Goal: Task Accomplishment & Management: Manage account settings

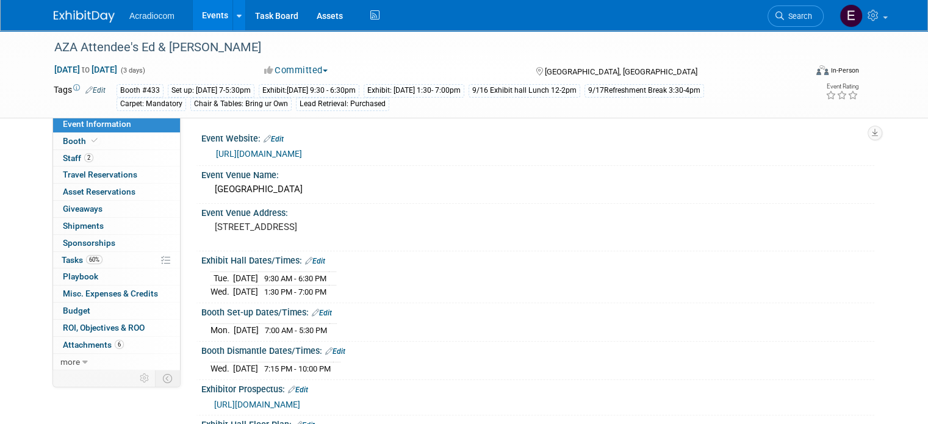
click at [88, 18] on img at bounding box center [84, 16] width 61 height 12
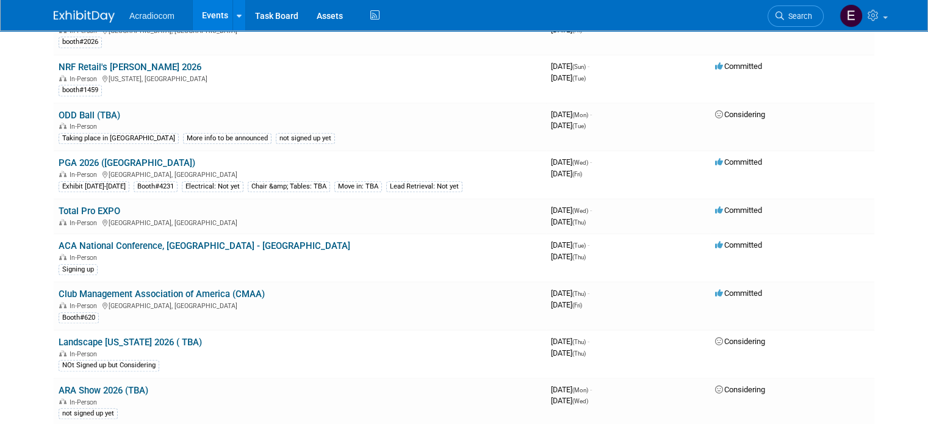
scroll to position [1037, 0]
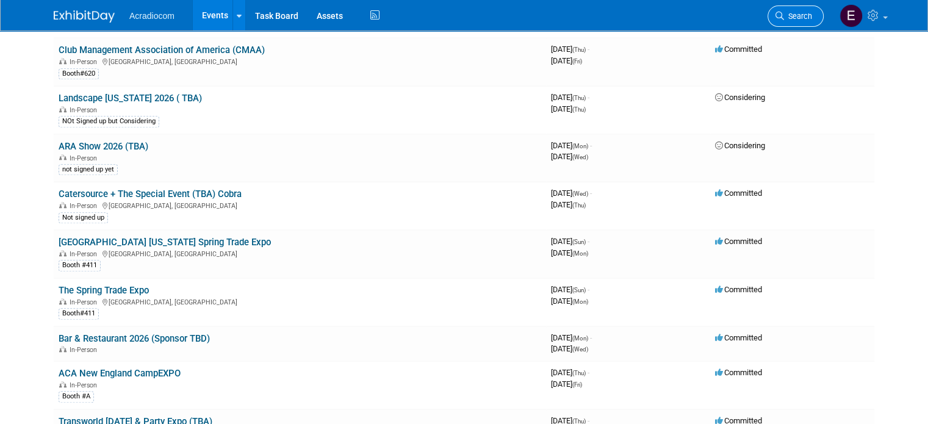
click at [803, 18] on span "Search" at bounding box center [798, 16] width 28 height 9
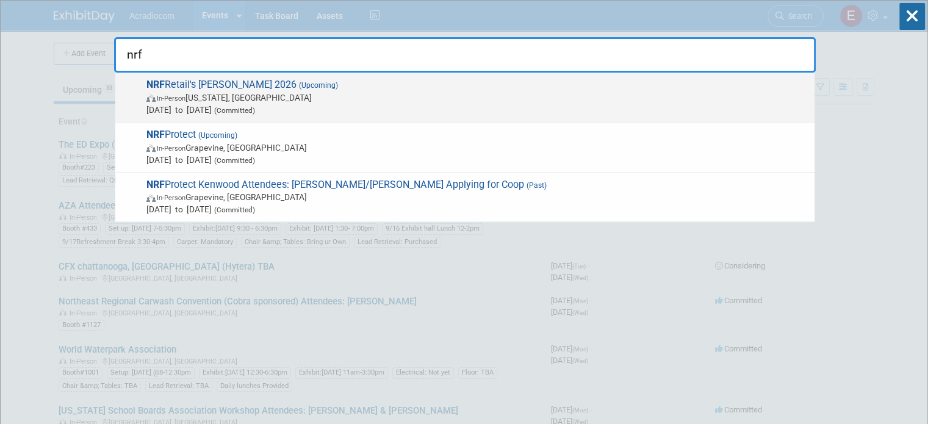
type input "nrf"
click at [240, 83] on span "NRF Retail's [PERSON_NAME] 2026 (Upcoming) In-Person [US_STATE], [GEOGRAPHIC_DA…" at bounding box center [475, 97] width 665 height 37
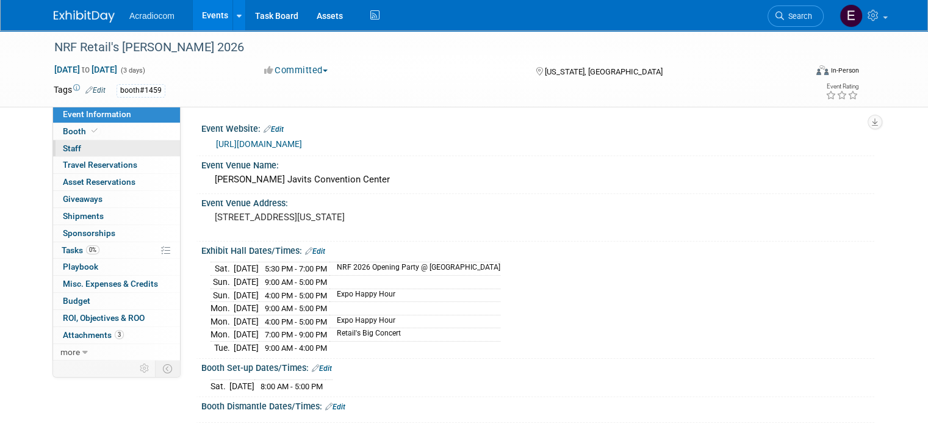
click at [133, 140] on link "0 Staff 0" at bounding box center [116, 148] width 127 height 16
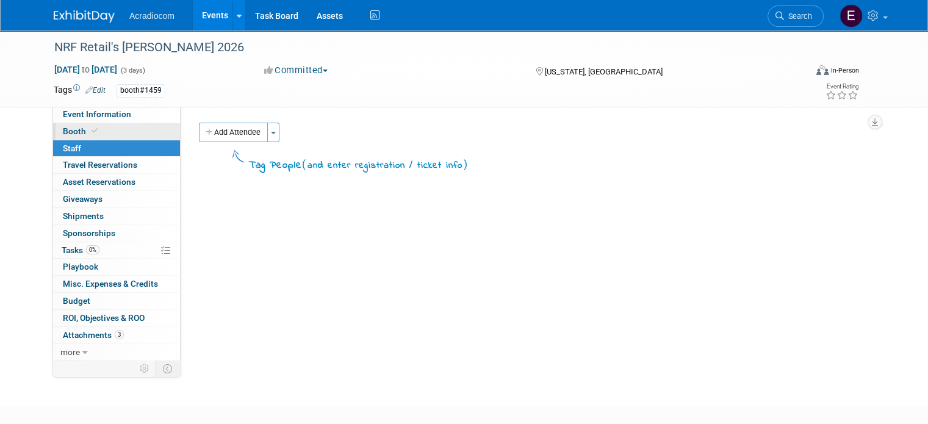
click at [137, 127] on link "Booth" at bounding box center [116, 131] width 127 height 16
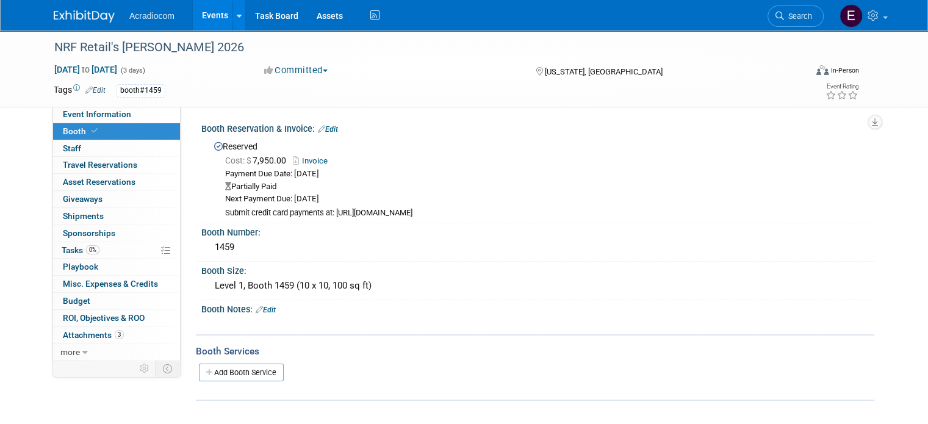
click at [327, 126] on link "Edit" at bounding box center [328, 129] width 20 height 9
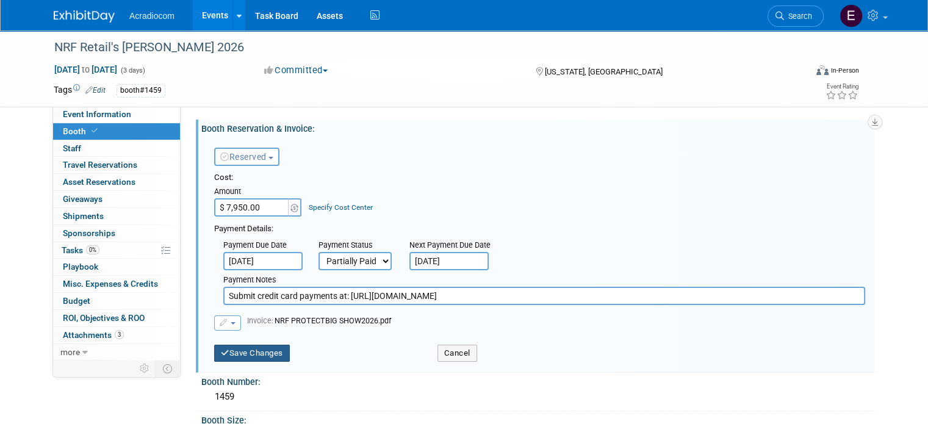
click at [254, 349] on button "Save Changes" at bounding box center [252, 353] width 76 height 17
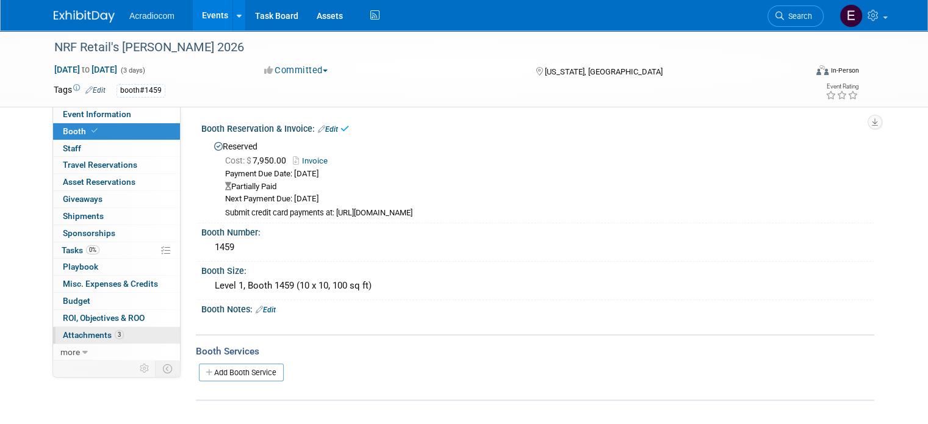
click at [77, 330] on span "Attachments 3" at bounding box center [93, 335] width 61 height 10
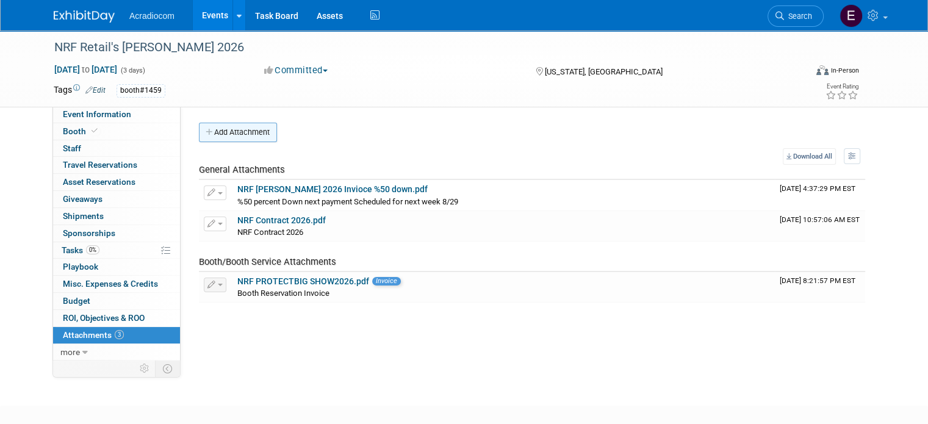
click at [227, 137] on button "Add Attachment" at bounding box center [238, 133] width 78 height 20
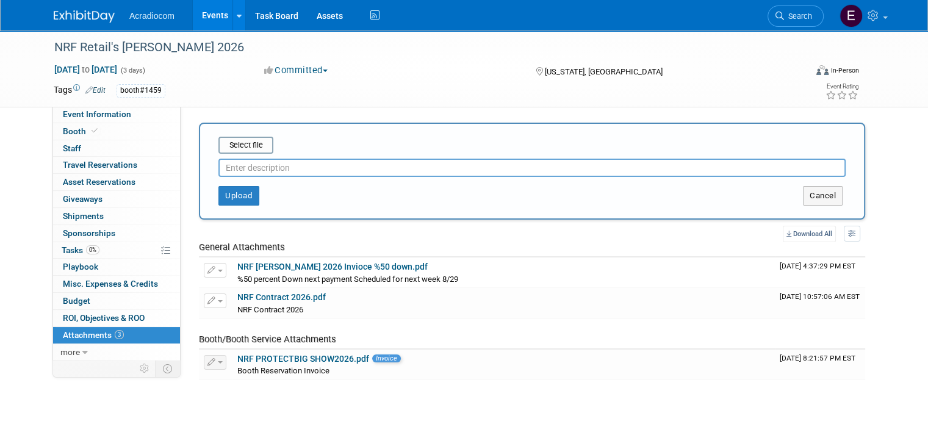
click at [241, 172] on input "text" at bounding box center [531, 168] width 627 height 18
type input "F"
type input "Invoice Paid in Full"
click at [238, 141] on input "file" at bounding box center [199, 145] width 145 height 15
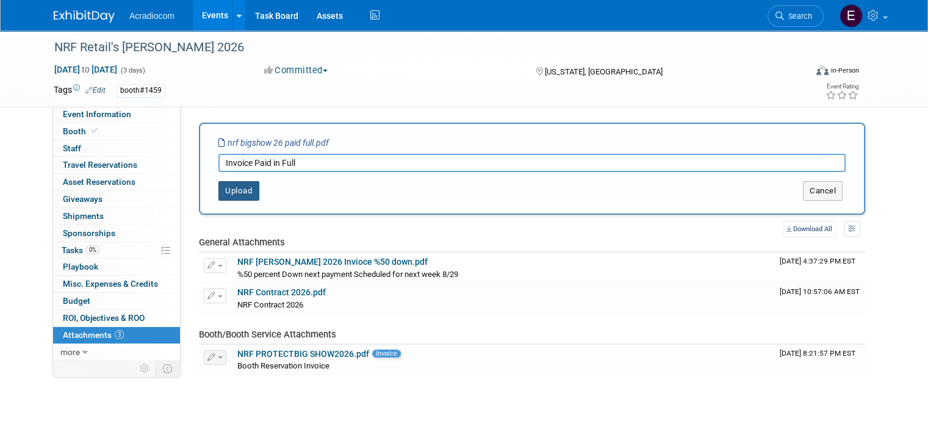
click at [231, 190] on button "Upload" at bounding box center [238, 191] width 41 height 20
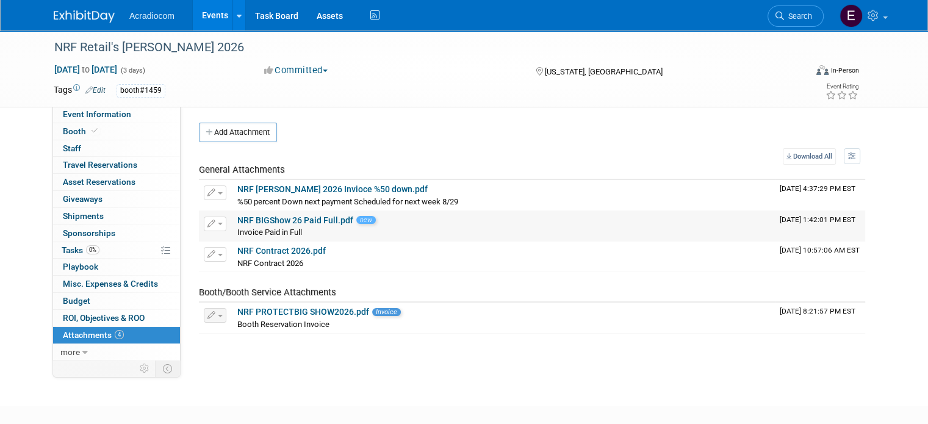
click at [306, 219] on link "NRF BIGShow 26 Paid Full.pdf" at bounding box center [295, 220] width 116 height 10
click at [86, 246] on span "0%" at bounding box center [92, 249] width 13 height 9
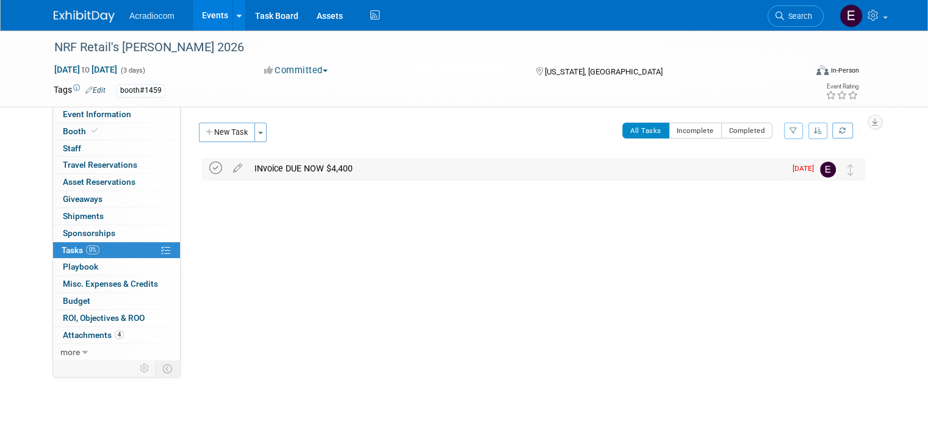
click at [209, 168] on icon at bounding box center [215, 168] width 13 height 13
click at [219, 134] on button "New Task" at bounding box center [227, 133] width 56 height 20
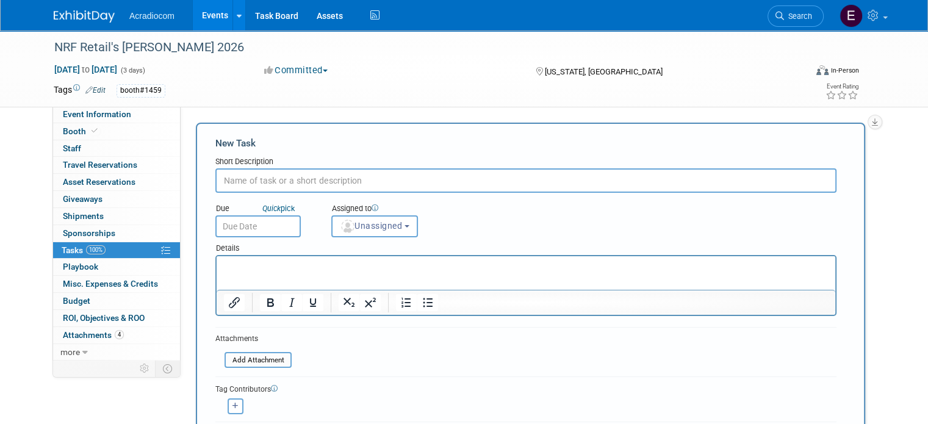
scroll to position [122, 0]
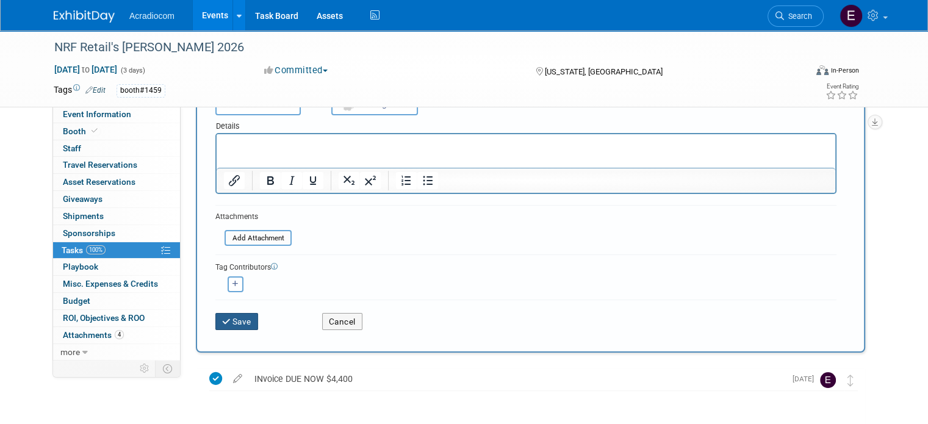
click at [224, 314] on button "Save" at bounding box center [236, 321] width 43 height 17
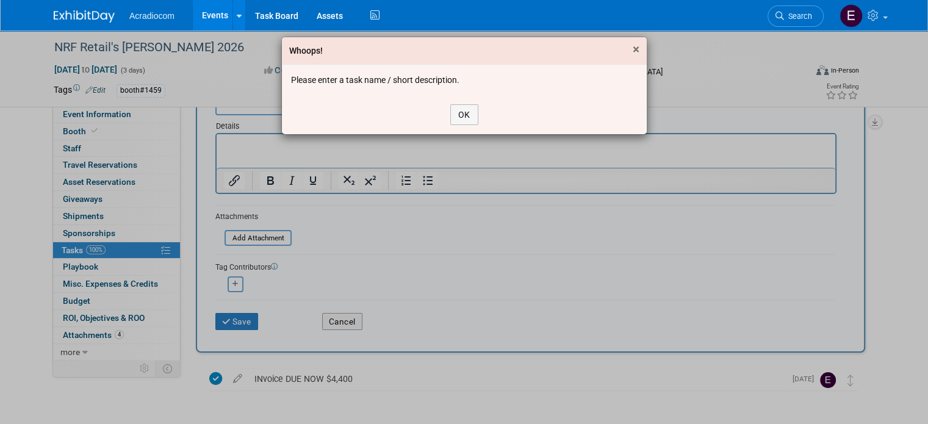
click at [632, 51] on span "×" at bounding box center [635, 49] width 7 height 15
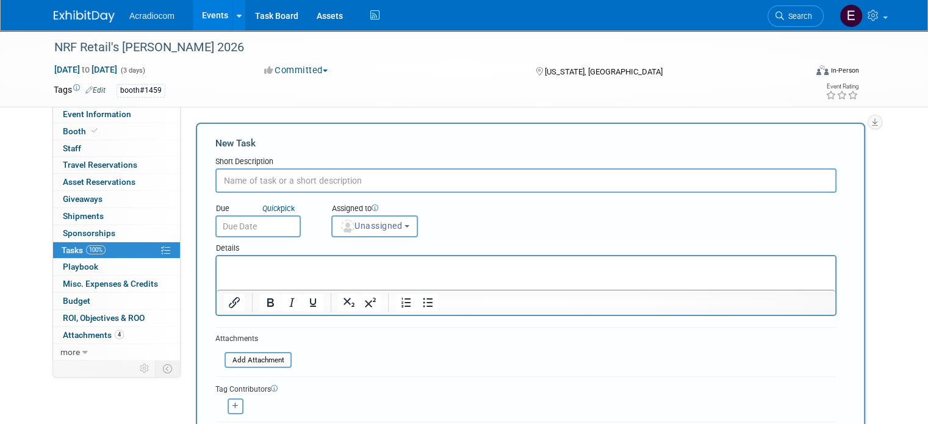
scroll to position [183, 0]
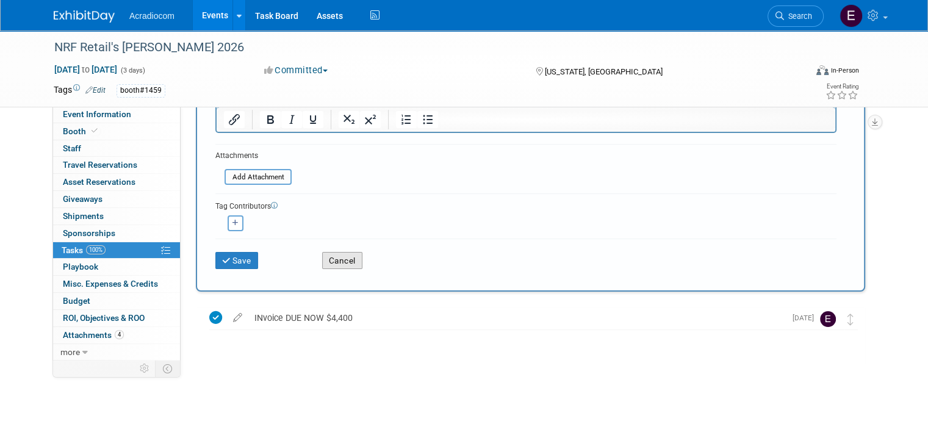
click at [327, 256] on button "Cancel" at bounding box center [342, 260] width 40 height 17
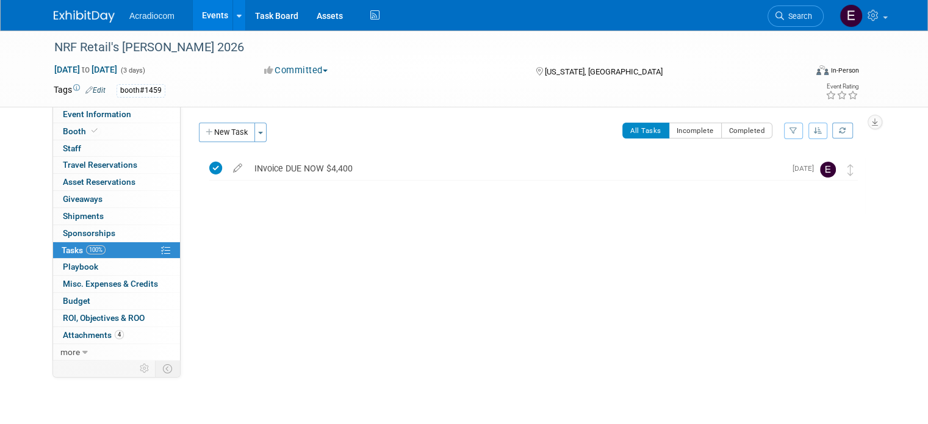
scroll to position [0, 0]
click at [127, 337] on link "4 Attachments 4" at bounding box center [116, 335] width 127 height 16
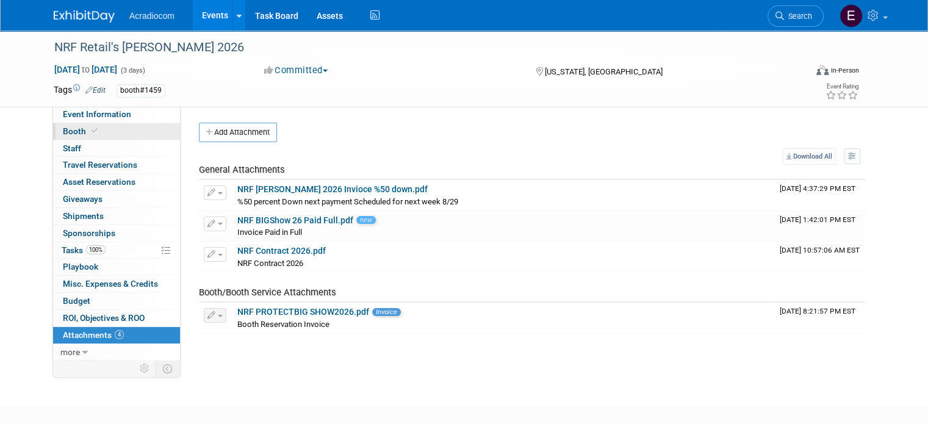
click at [91, 134] on link "Booth" at bounding box center [116, 131] width 127 height 16
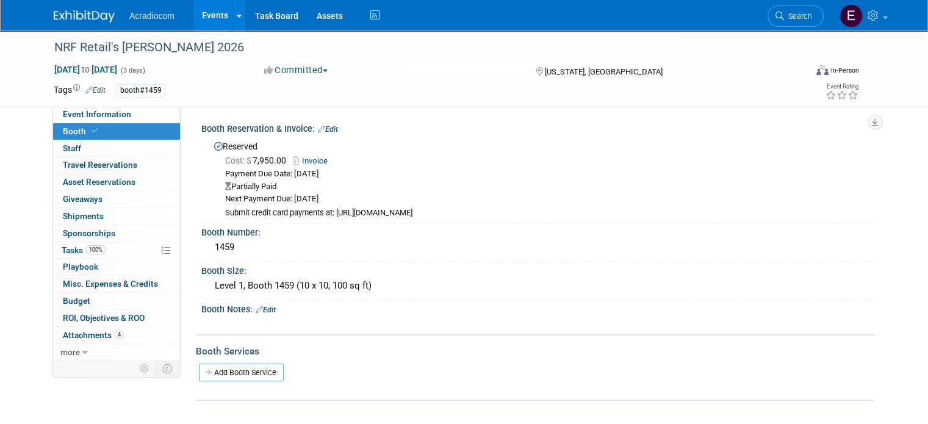
click at [323, 132] on link "Edit" at bounding box center [328, 129] width 20 height 9
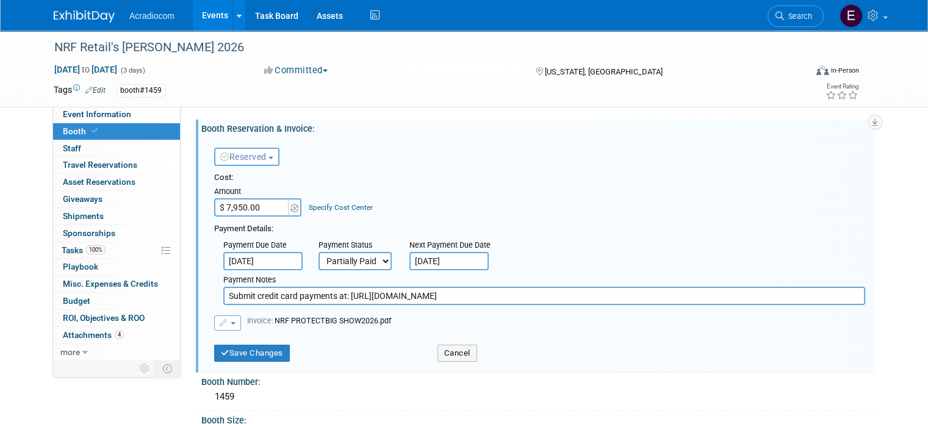
click at [357, 264] on select "Not Paid Yet Partially Paid Paid in Full" at bounding box center [354, 261] width 73 height 18
select select "1"
click at [318, 252] on select "Not Paid Yet Partially Paid Paid in Full" at bounding box center [354, 261] width 73 height 18
click at [275, 257] on input "Aug 11, 2025" at bounding box center [262, 261] width 79 height 18
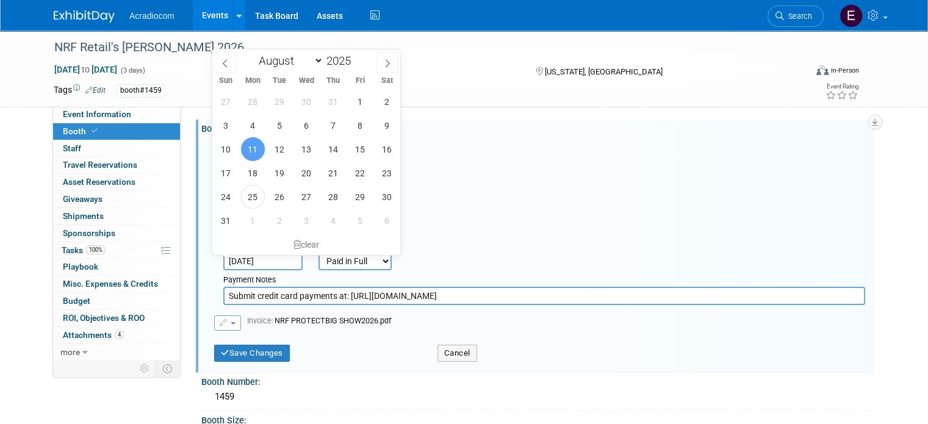
click at [275, 258] on input "Aug 11, 2025" at bounding box center [262, 261] width 79 height 18
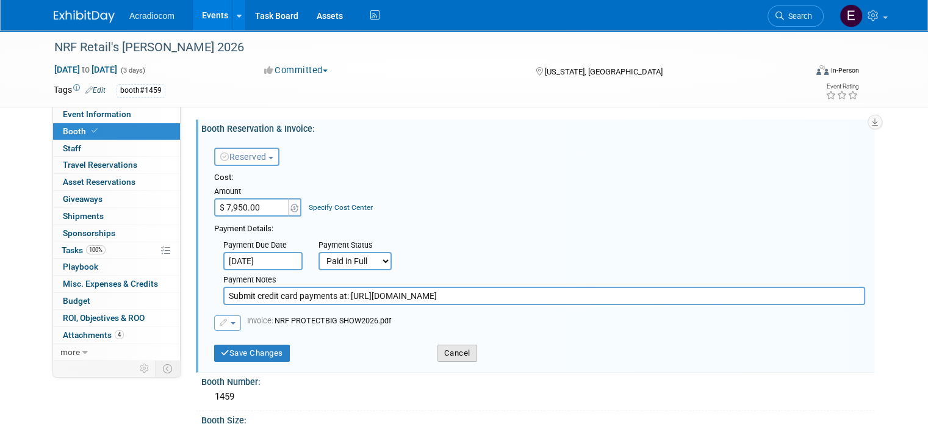
click at [469, 359] on button "Cancel" at bounding box center [457, 353] width 40 height 17
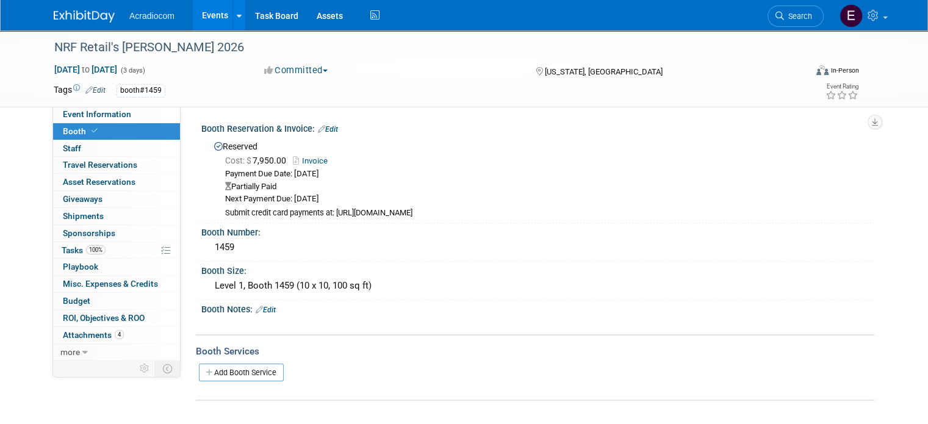
click at [329, 127] on link "Edit" at bounding box center [328, 129] width 20 height 9
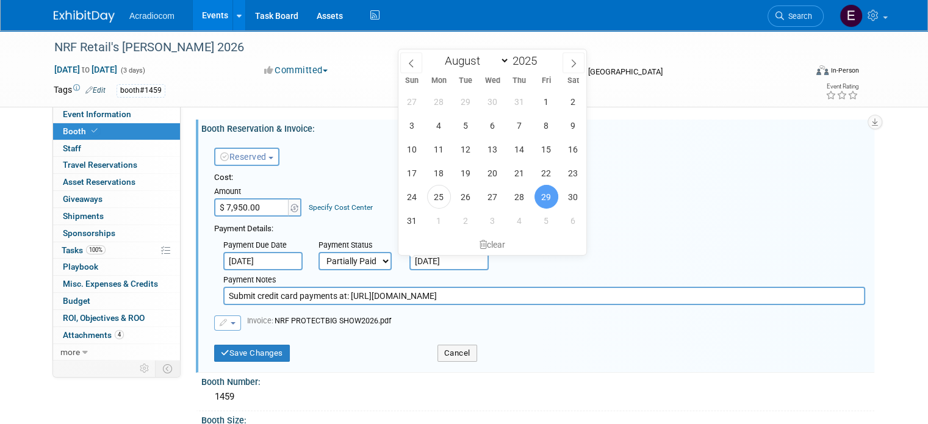
click at [450, 257] on input "Aug 29, 2025" at bounding box center [448, 261] width 79 height 18
click at [439, 198] on span "25" at bounding box center [439, 197] width 24 height 24
type input "[DATE]"
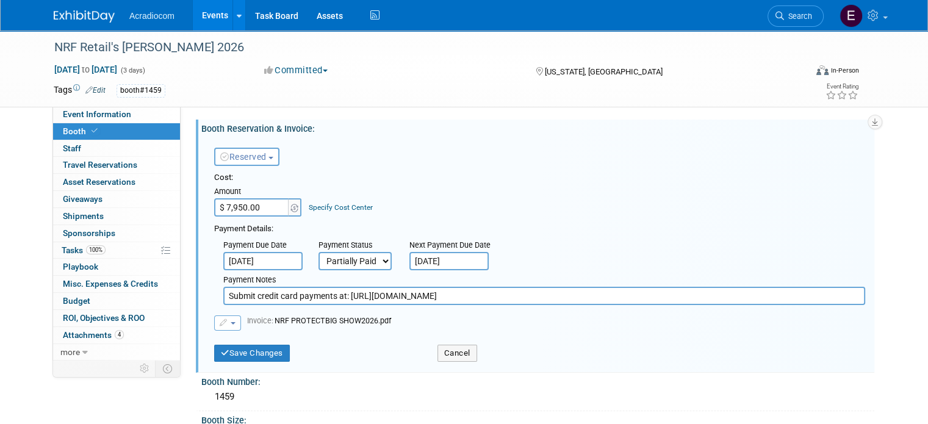
click at [257, 163] on button "Reserved" at bounding box center [246, 157] width 65 height 18
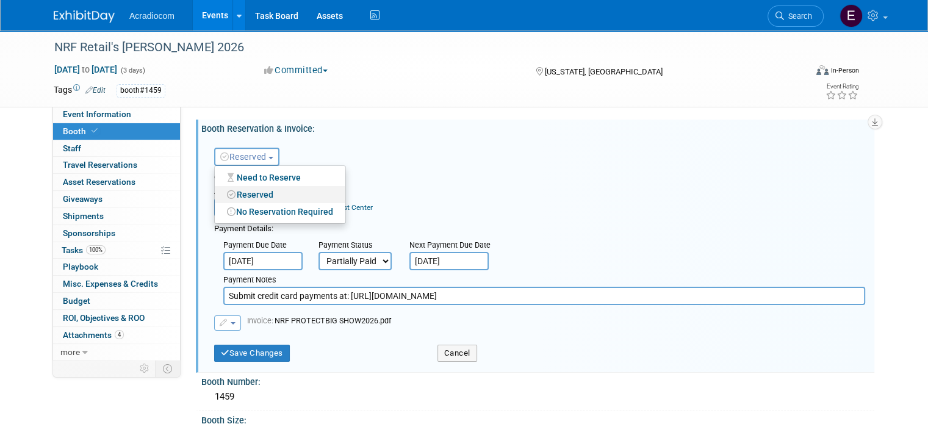
click at [270, 193] on link "Reserved" at bounding box center [280, 194] width 131 height 17
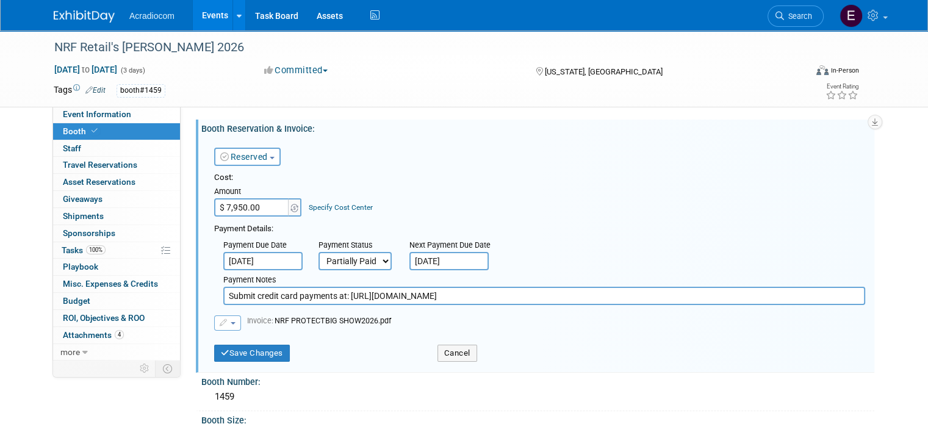
click at [318, 259] on select "Not Paid Yet Partially Paid Paid in Full" at bounding box center [354, 261] width 73 height 18
click at [523, 319] on div "Replace with a new file Remove attachment Invoice: NRF PROTECTBIG SHOW2026.pdf" at bounding box center [539, 322] width 651 height 15
click at [277, 362] on div "Save Changes Cancel" at bounding box center [539, 352] width 651 height 31
click at [276, 355] on button "Save Changes" at bounding box center [252, 353] width 76 height 17
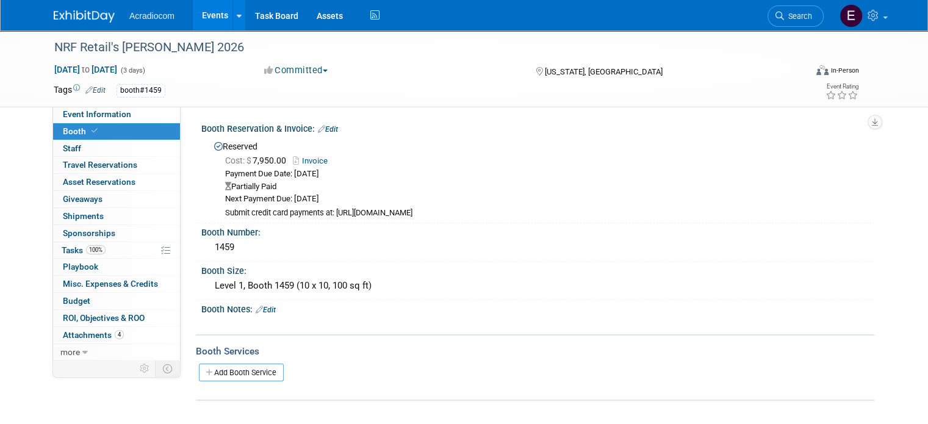
click at [73, 15] on img at bounding box center [84, 16] width 61 height 12
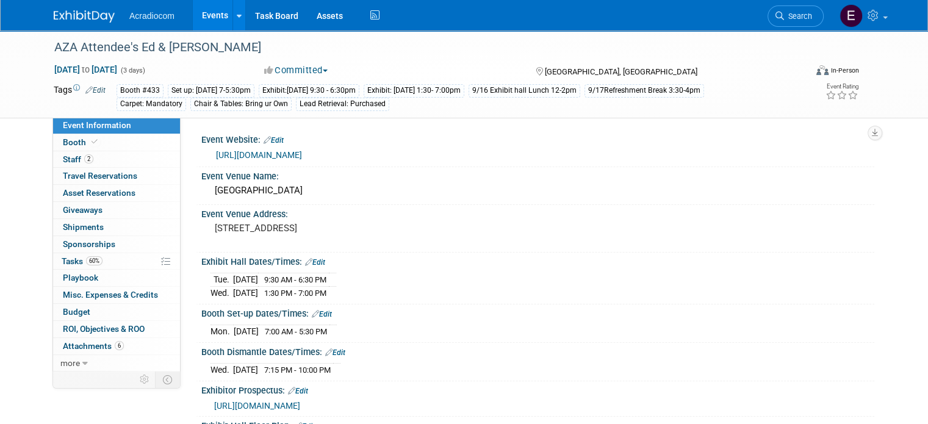
scroll to position [244, 0]
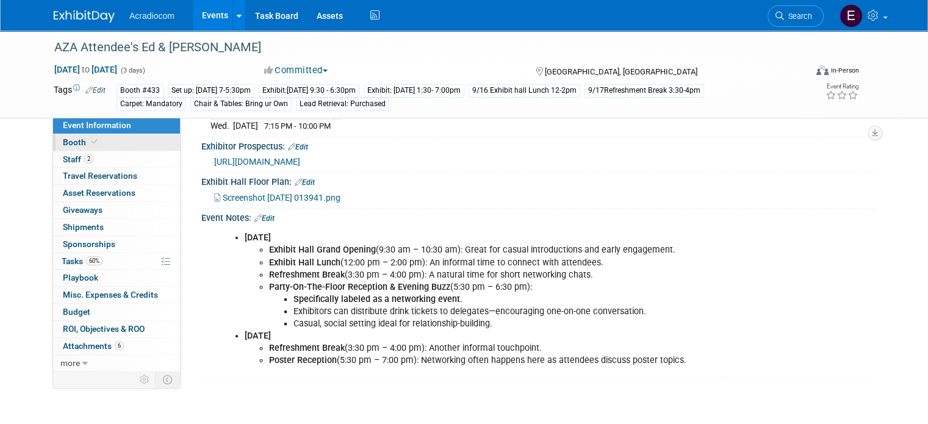
click at [90, 143] on link "Booth" at bounding box center [116, 142] width 127 height 16
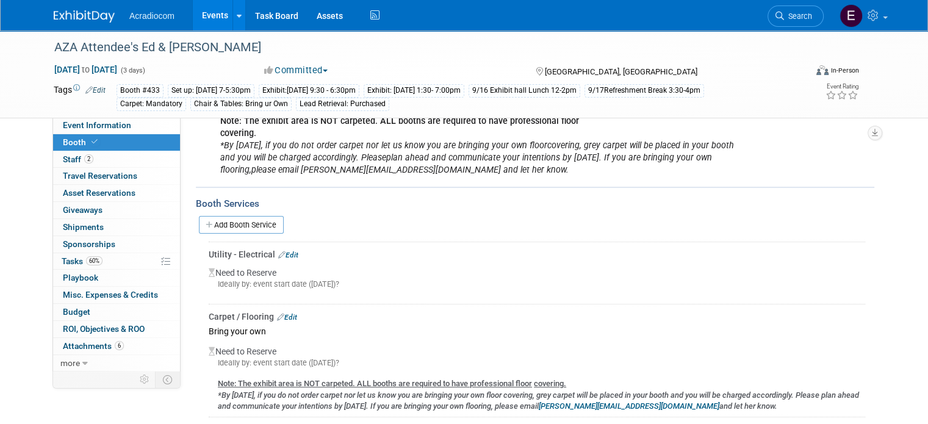
scroll to position [366, 0]
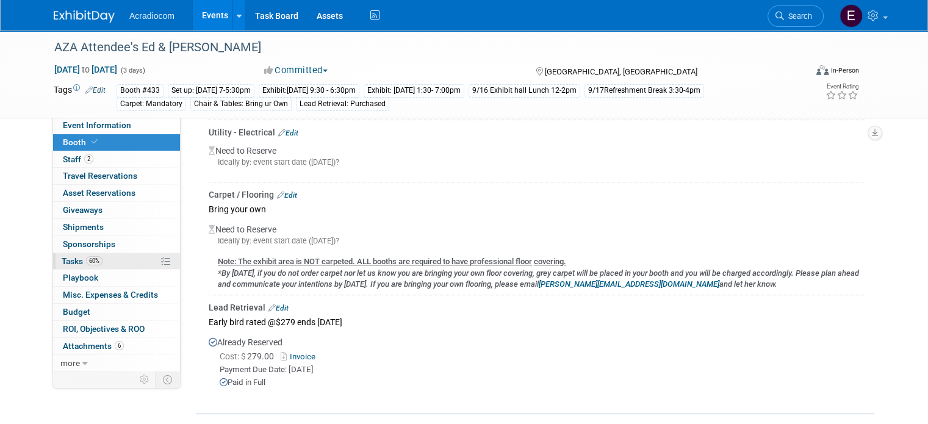
click at [86, 258] on span "60%" at bounding box center [94, 260] width 16 height 9
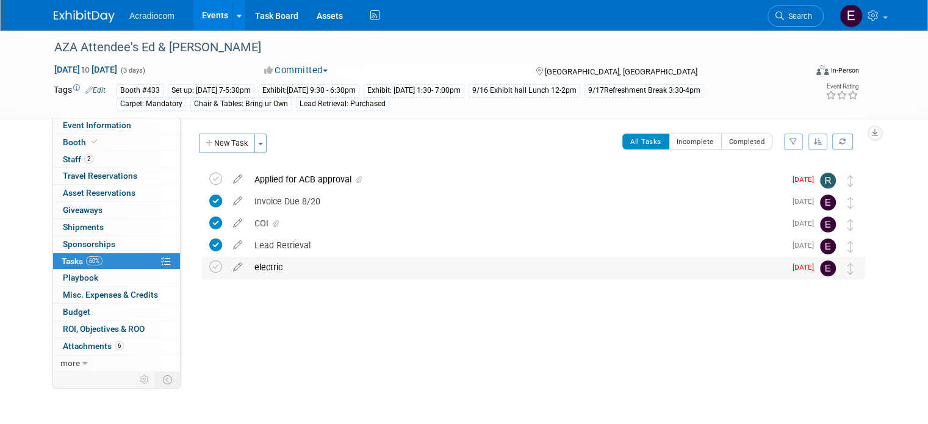
click at [423, 264] on div "electric" at bounding box center [516, 267] width 537 height 21
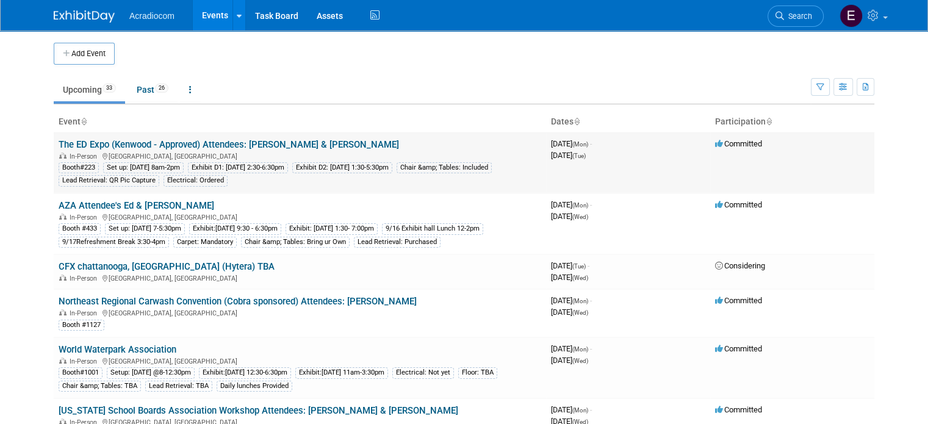
click at [127, 146] on link "The ED Expo (Kenwood - Approved) Attendees: Anthony & Mike" at bounding box center [229, 144] width 340 height 11
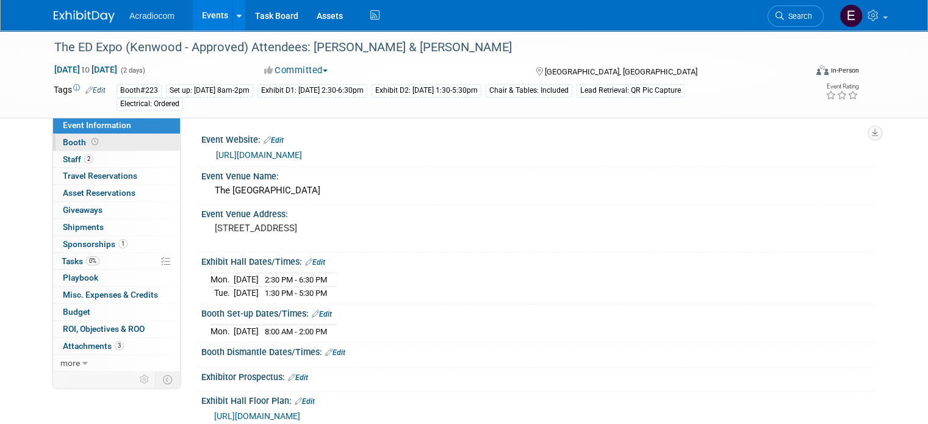
click at [76, 143] on span "Booth" at bounding box center [82, 142] width 38 height 10
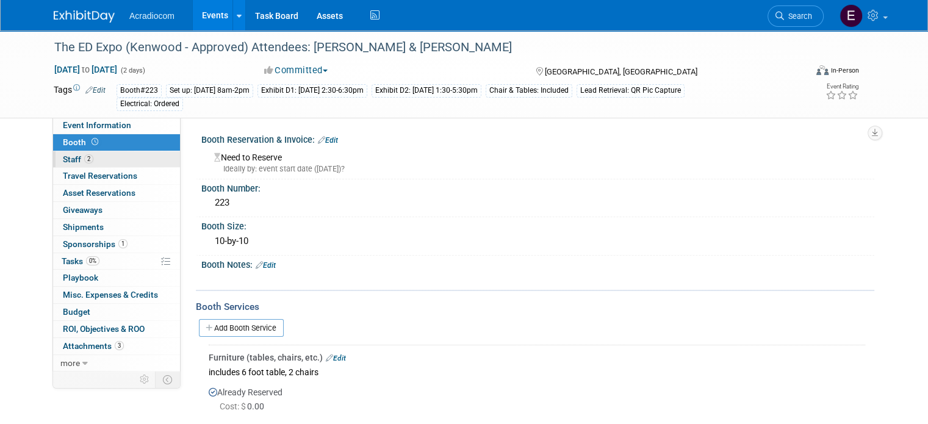
click at [78, 153] on link "2 Staff 2" at bounding box center [116, 159] width 127 height 16
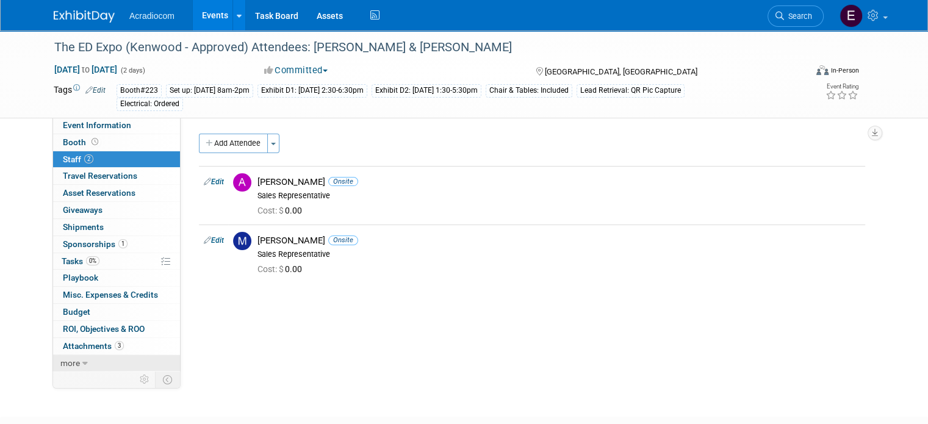
click at [82, 363] on link "more" at bounding box center [116, 363] width 127 height 16
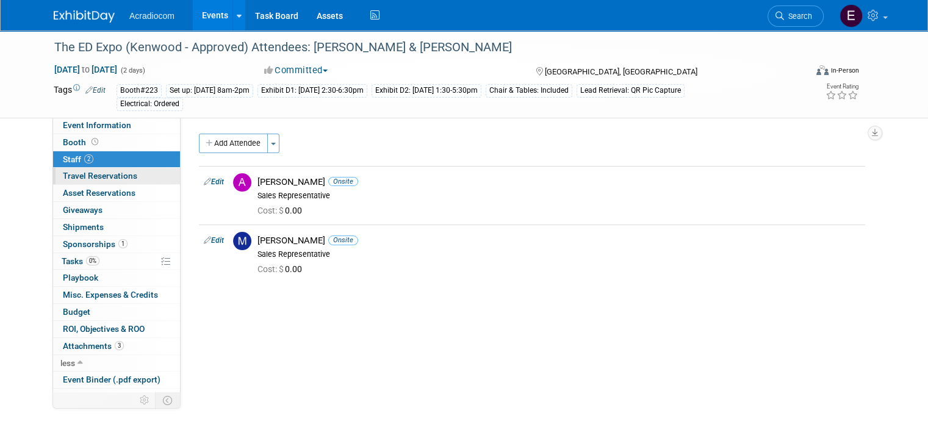
click at [102, 179] on span "Travel Reservations 0" at bounding box center [100, 176] width 74 height 10
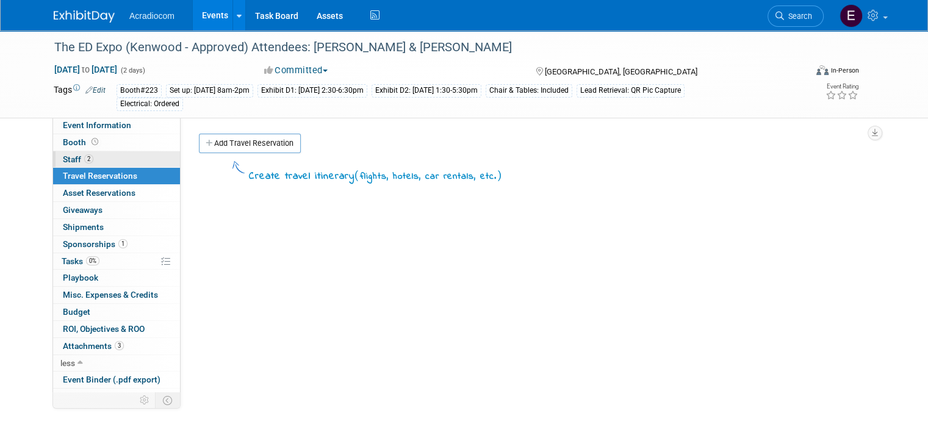
click at [108, 162] on link "2 Staff 2" at bounding box center [116, 159] width 127 height 16
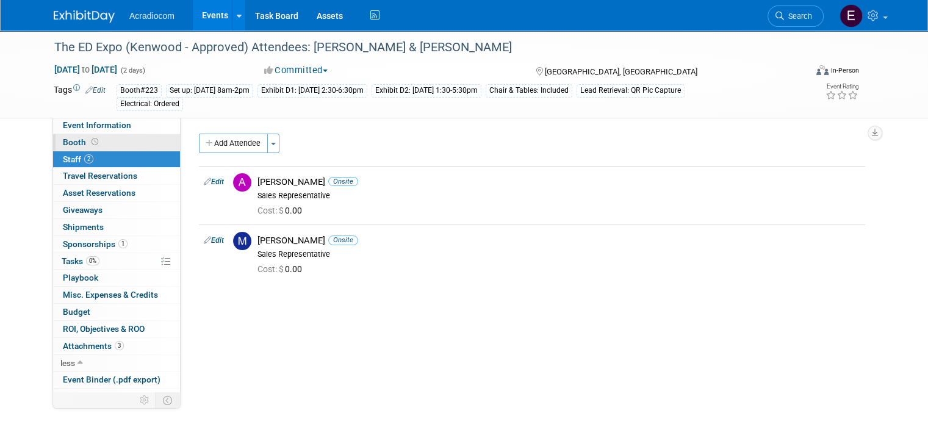
click at [110, 149] on link "Booth" at bounding box center [116, 142] width 127 height 16
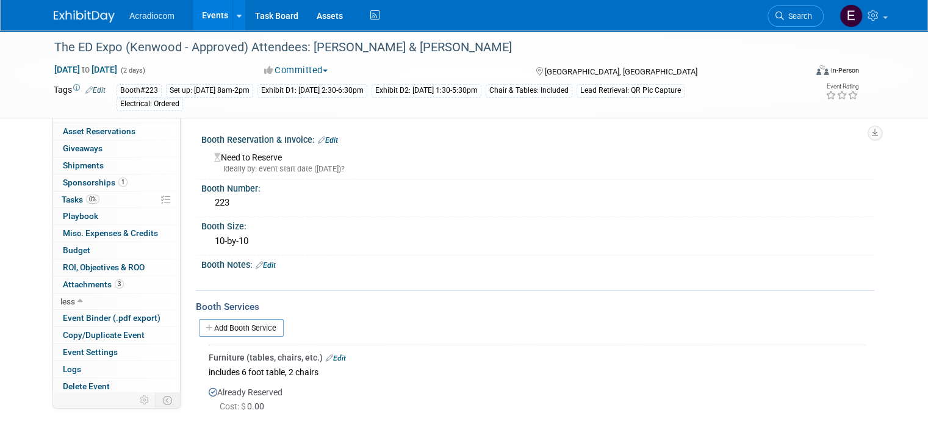
click at [204, 106] on div "Booth#223 Set up: 8/25 Mon 8am-2pm Exhibit D1: 8/25 2:30-6:30pm Exhibit D2: 8/2…" at bounding box center [418, 97] width 605 height 27
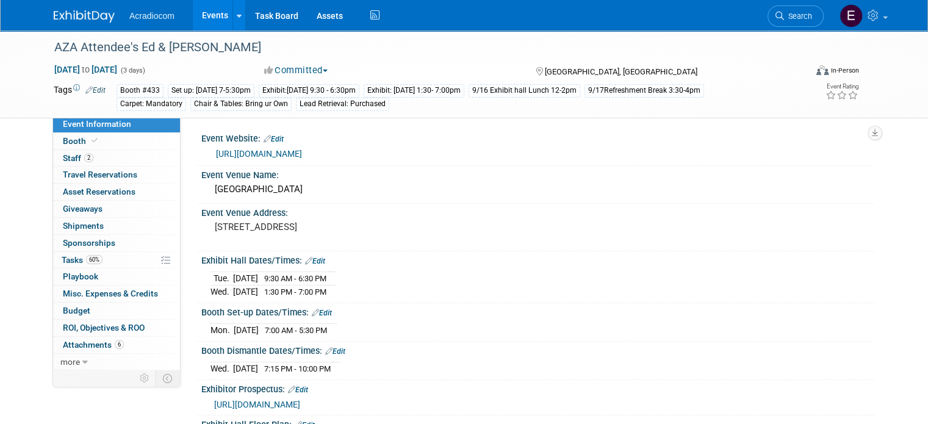
click at [84, 9] on link at bounding box center [92, 10] width 76 height 10
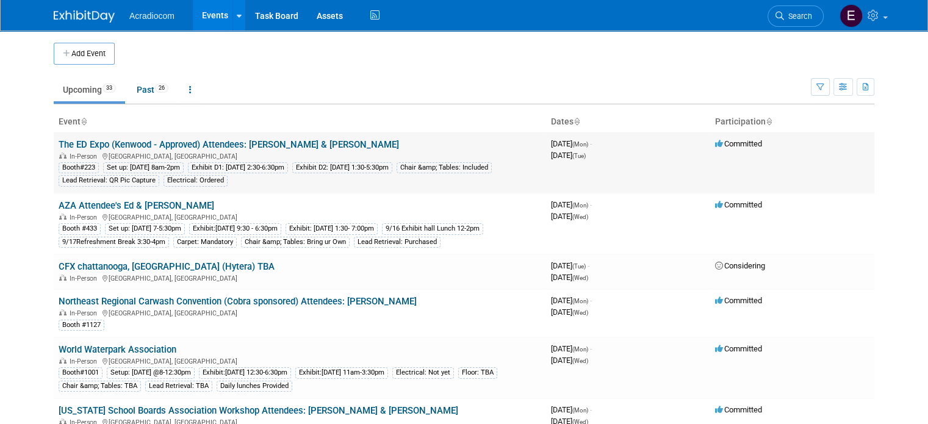
click at [295, 151] on div "In-Person Las Vegas, NV" at bounding box center [300, 156] width 482 height 10
click at [295, 146] on link "The ED Expo (Kenwood - Approved) Attendees: [PERSON_NAME] & [PERSON_NAME]" at bounding box center [229, 144] width 340 height 11
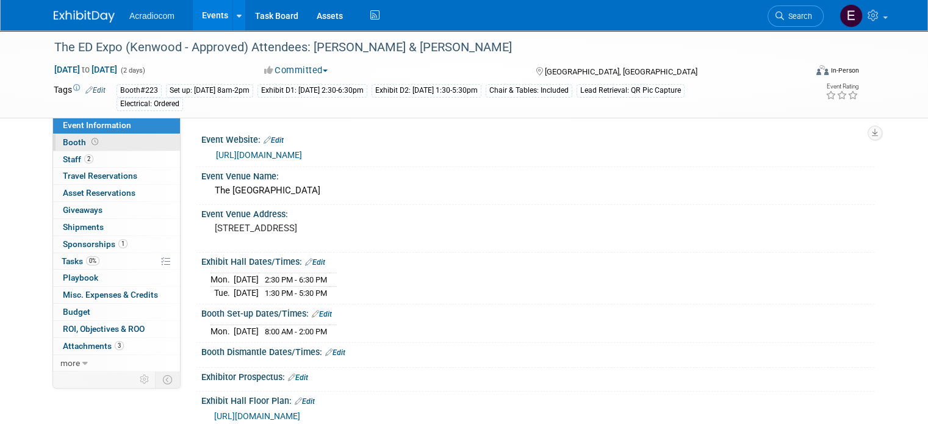
click at [82, 148] on link "Booth" at bounding box center [116, 142] width 127 height 16
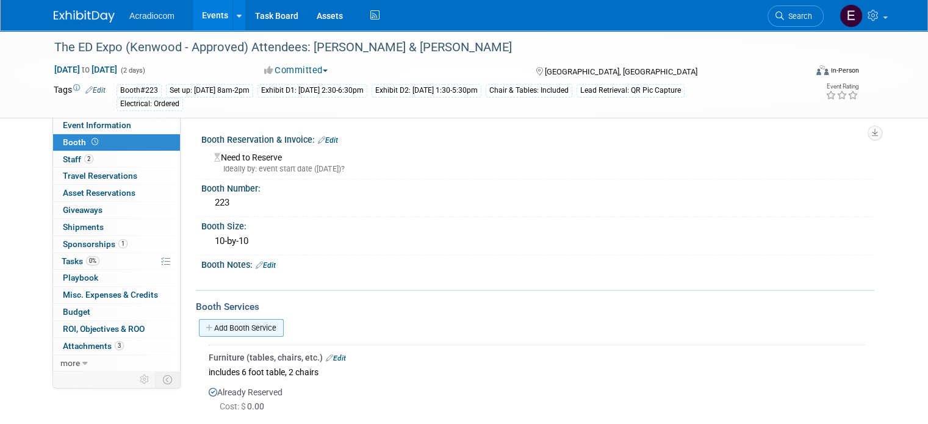
click at [242, 321] on link "Add Booth Service" at bounding box center [241, 328] width 85 height 18
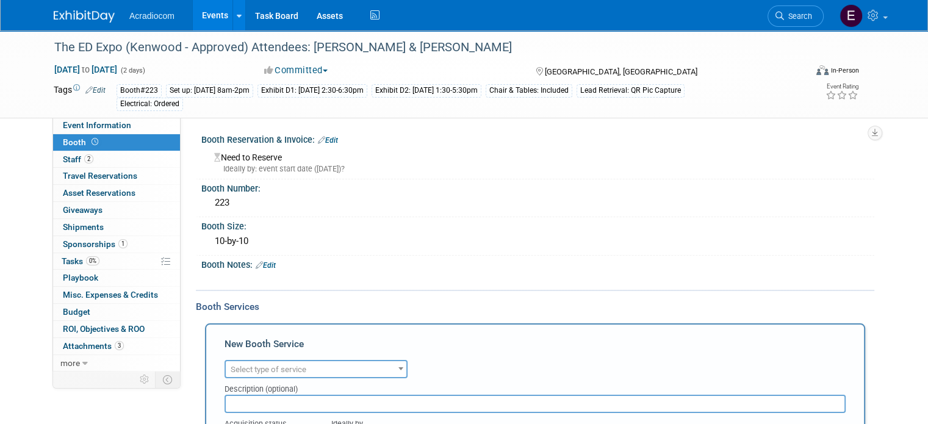
click at [274, 378] on div "Description (optional)" at bounding box center [534, 386] width 621 height 16
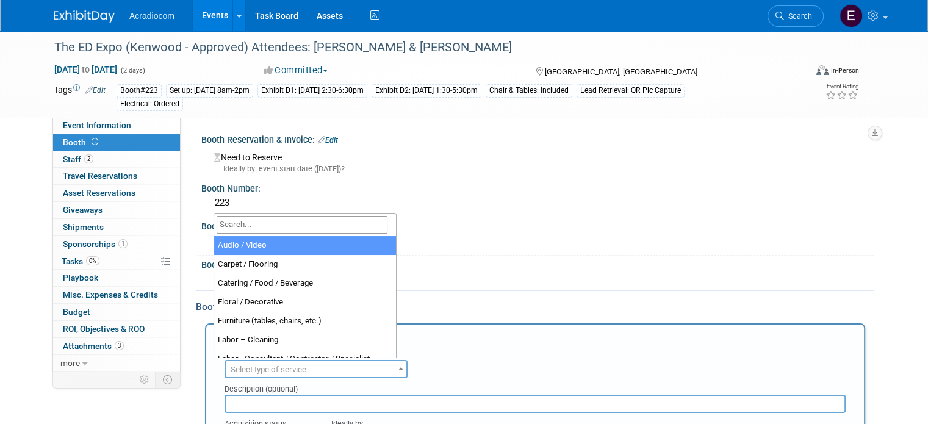
click at [278, 371] on span "Select type of service" at bounding box center [269, 369] width 76 height 9
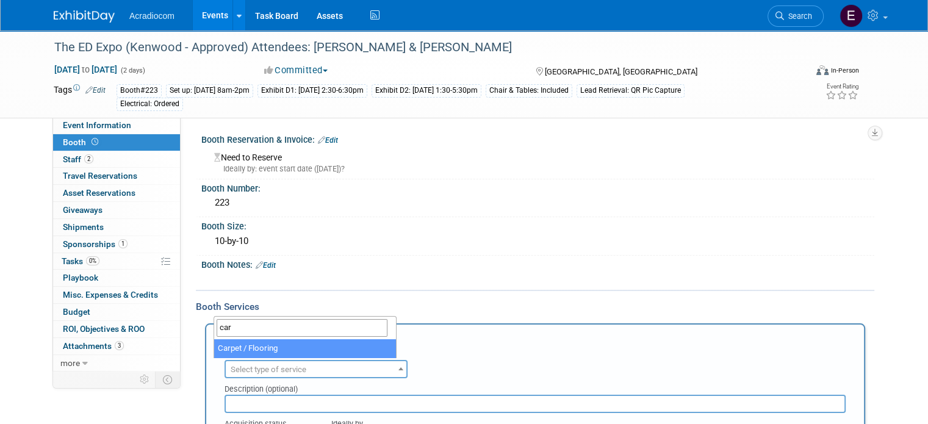
type input "car"
select select "4"
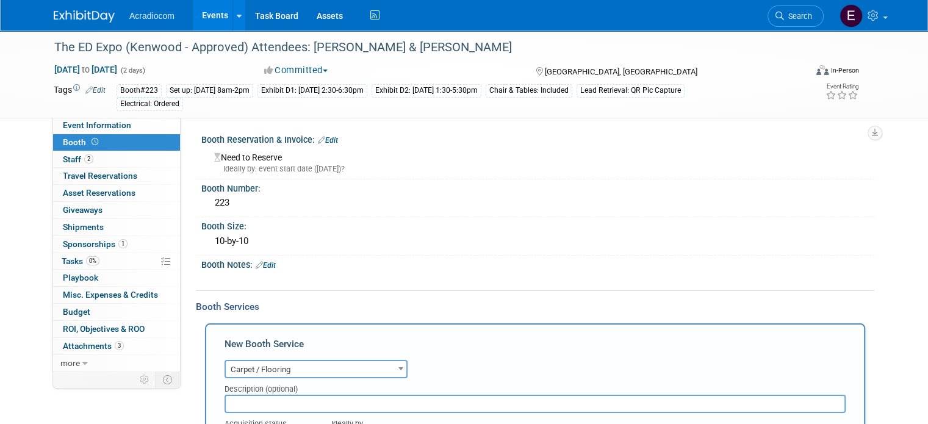
scroll to position [122, 0]
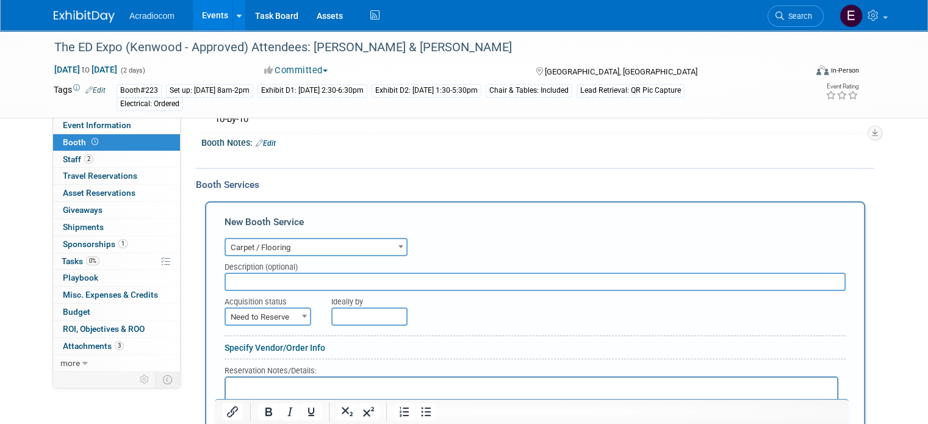
click at [290, 277] on input "text" at bounding box center [534, 282] width 621 height 18
paste input ". Each pipe-and-draped booth includes a six-foot table, two chairs, a small sig…"
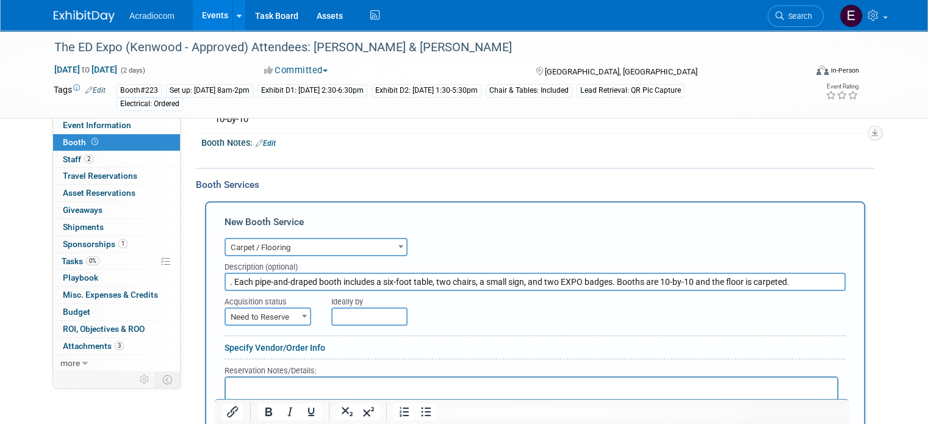
drag, startPoint x: 607, startPoint y: 279, endPoint x: 181, endPoint y: 279, distance: 425.7
click at [181, 279] on div "Event Information Event Info Booth Booth 2 Staff 2 Staff 0 Travel Reservations …" at bounding box center [464, 377] width 839 height 937
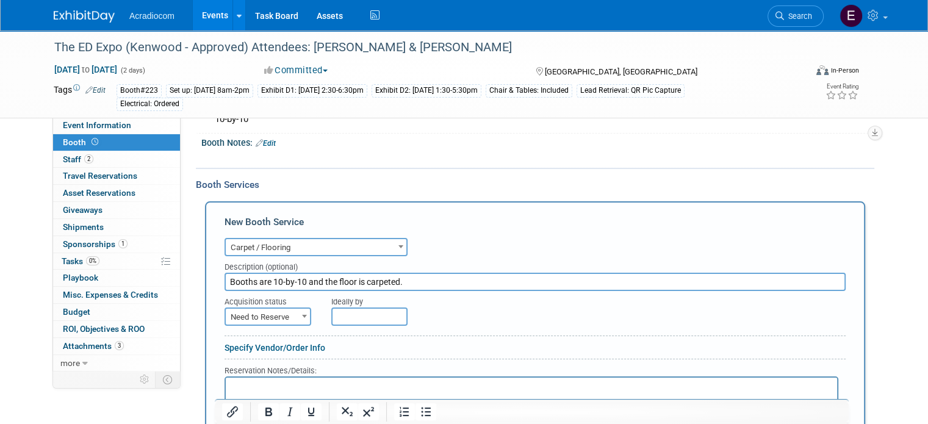
scroll to position [183, 0]
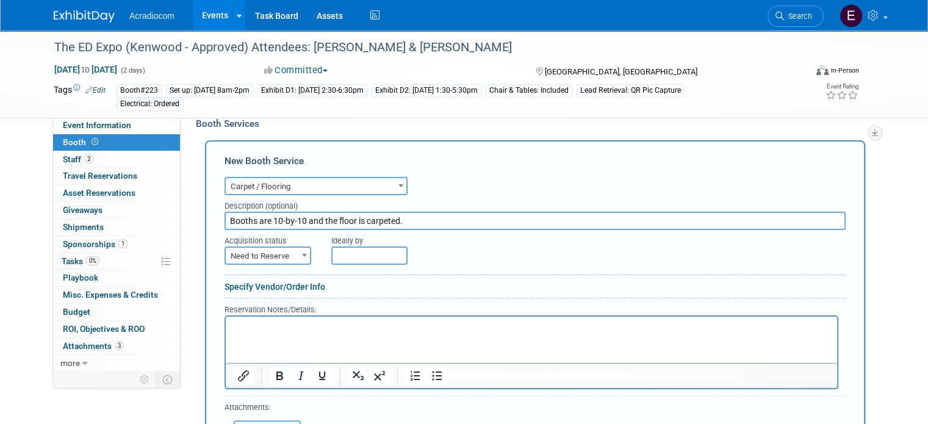
type input "Booths are 10-by-10 and the floor is carpeted."
click at [265, 255] on span "Need to Reserve" at bounding box center [268, 256] width 84 height 17
select select "2"
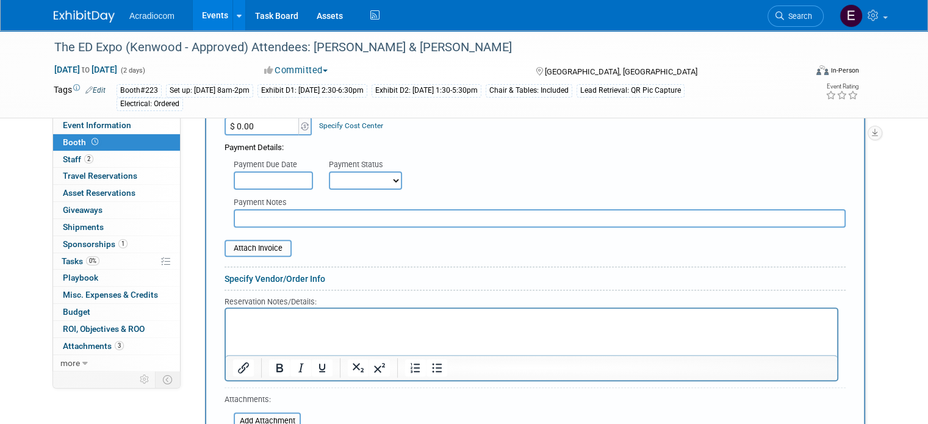
scroll to position [488, 0]
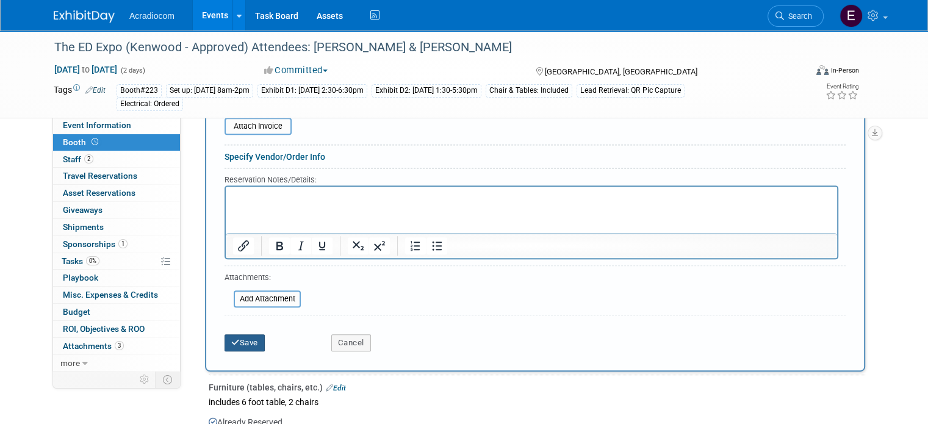
click at [236, 341] on button "Save" at bounding box center [244, 342] width 40 height 17
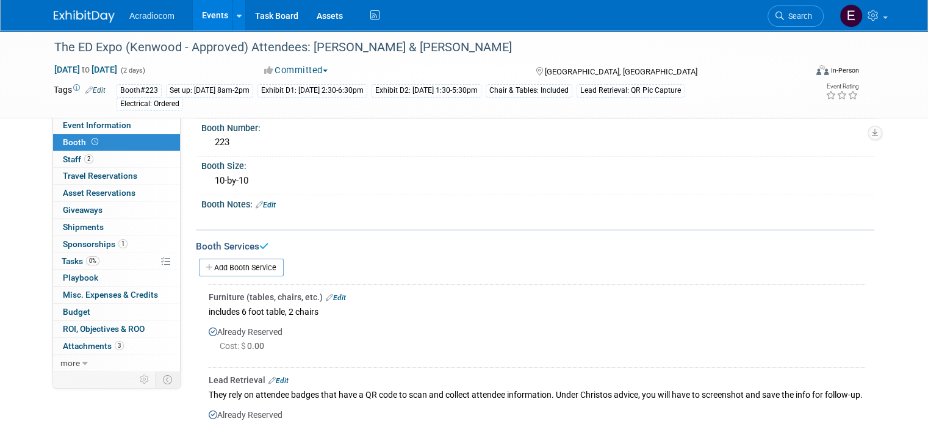
scroll to position [0, 0]
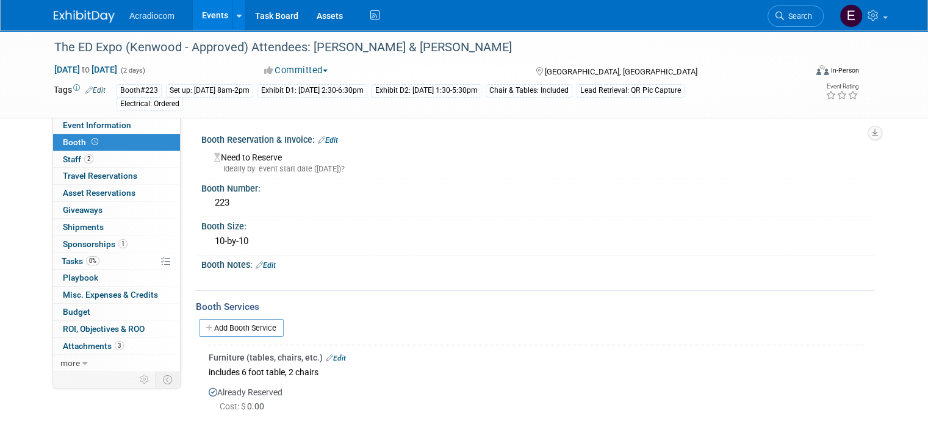
click at [88, 91] on link "Edit" at bounding box center [95, 90] width 20 height 9
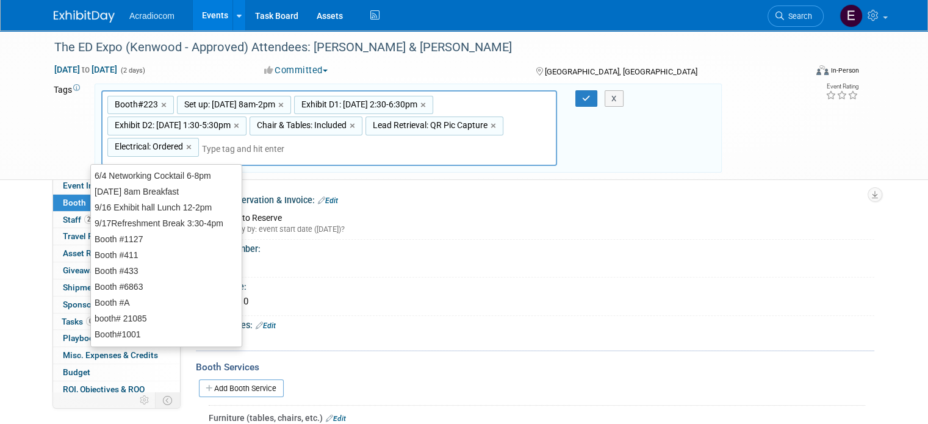
click at [279, 149] on input "text" at bounding box center [251, 149] width 98 height 12
click at [282, 140] on div "Booth#223,Set up: [DATE] 8am-2pm,Exhibit D1: [DATE] 2:30-6:30pm,Exhibit D2: [DA…" at bounding box center [329, 128] width 456 height 76
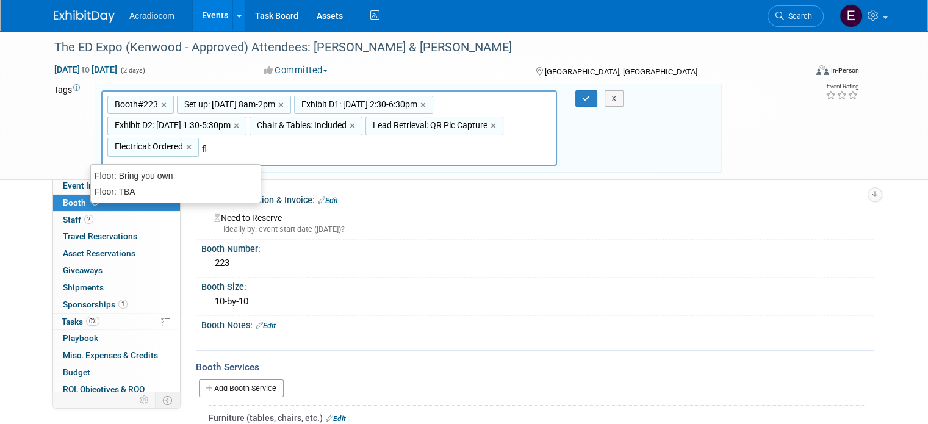
type input "f"
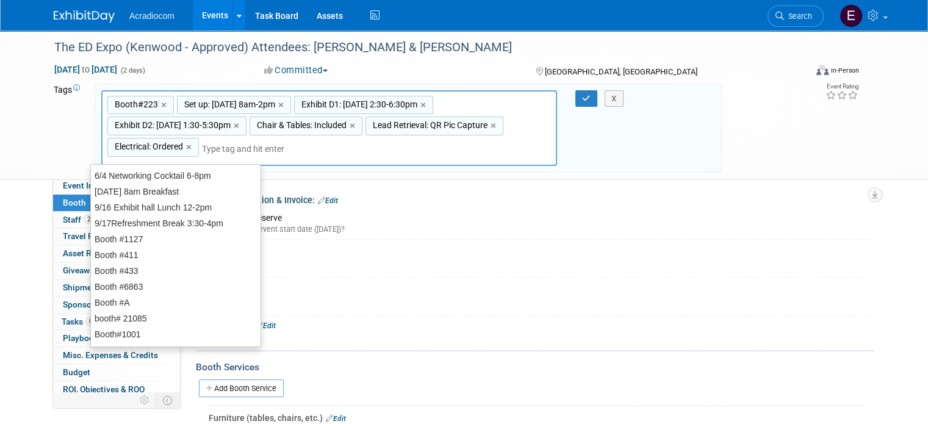
type input "C"
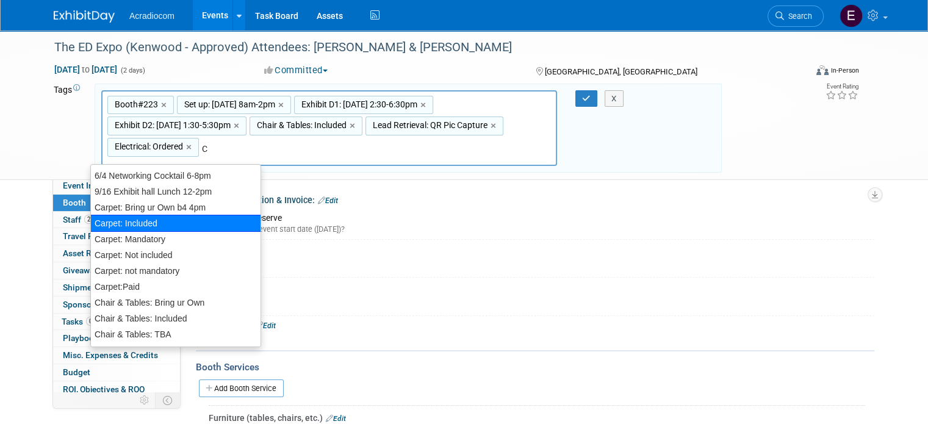
click at [146, 224] on div "Carpet: Included" at bounding box center [175, 223] width 171 height 17
type input "Booth#223, Set up: [DATE] 8am-2pm, Exhibit D1: [DATE] 2:30-6:30pm, Exhibit D2: …"
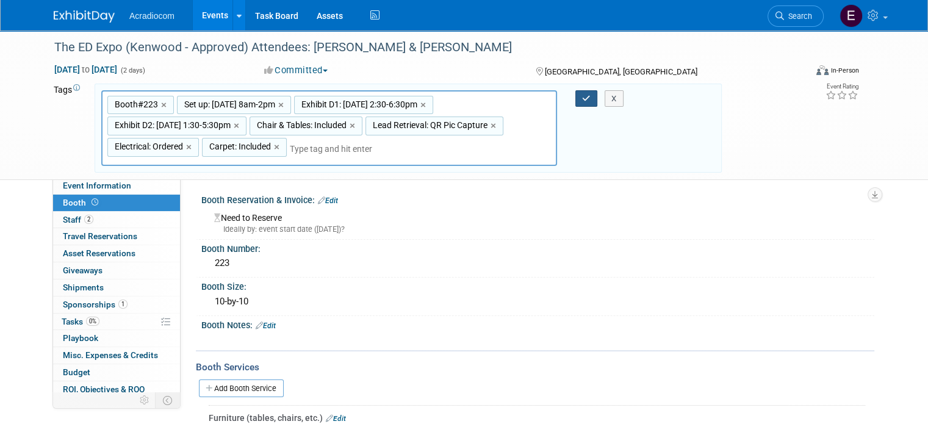
click at [583, 98] on button "button" at bounding box center [586, 98] width 22 height 17
